Goal: Transaction & Acquisition: Purchase product/service

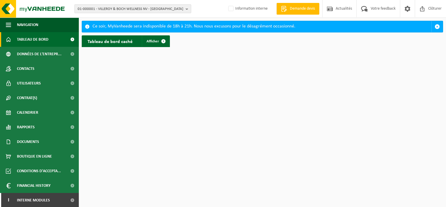
click at [123, 6] on span "01-000001 - VILLEROY & BOCH WELLNESS NV - [GEOGRAPHIC_DATA]" at bounding box center [131, 9] width 106 height 9
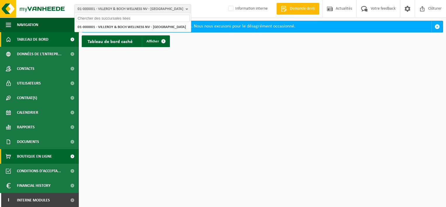
click at [34, 153] on span "Boutique en ligne" at bounding box center [34, 156] width 35 height 15
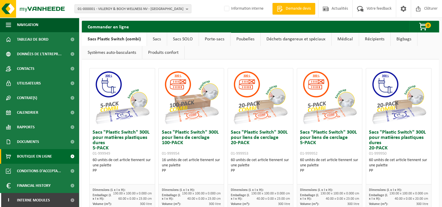
click at [176, 39] on link "Sacs SOLO" at bounding box center [183, 38] width 32 height 13
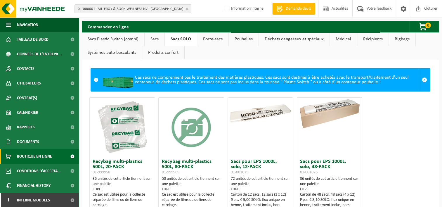
click at [152, 37] on link "Sacs" at bounding box center [154, 38] width 20 height 13
